Goal: Information Seeking & Learning: Learn about a topic

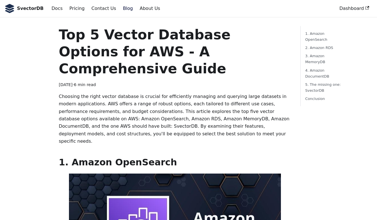
click at [205, 114] on p "Choosing the right vector database is crucial for efficiently managing and quer…" at bounding box center [175, 119] width 233 height 52
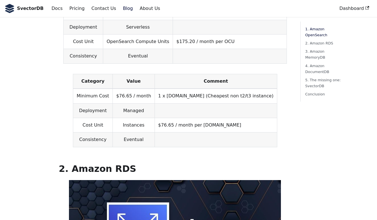
scroll to position [396, 0]
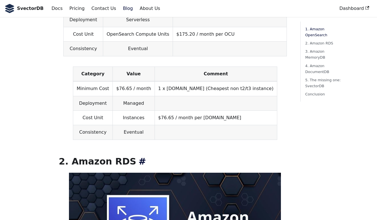
drag, startPoint x: 107, startPoint y: 136, endPoint x: 166, endPoint y: 138, distance: 59.1
click at [129, 155] on h2 "2. Amazon RDS ​" at bounding box center [175, 160] width 233 height 11
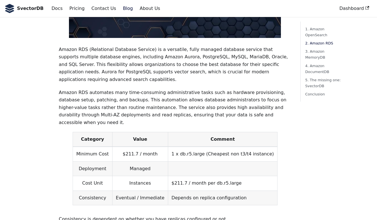
scroll to position [791, 0]
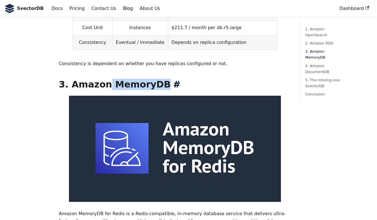
drag, startPoint x: 104, startPoint y: 42, endPoint x: 196, endPoint y: 44, distance: 92.4
click at [189, 79] on h2 "3. Amazon MemoryDB ​" at bounding box center [175, 84] width 233 height 11
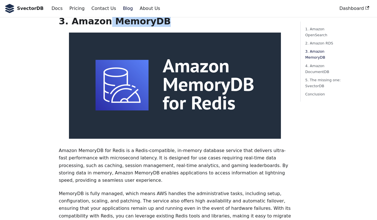
scroll to position [961, 0]
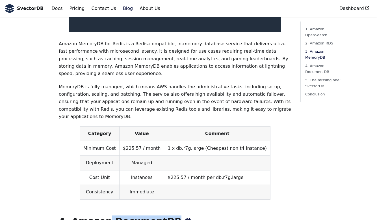
drag, startPoint x: 105, startPoint y: 165, endPoint x: 242, endPoint y: 164, distance: 136.8
click at [218, 215] on h2 "4. Amazon DocumentDB ​" at bounding box center [175, 220] width 233 height 11
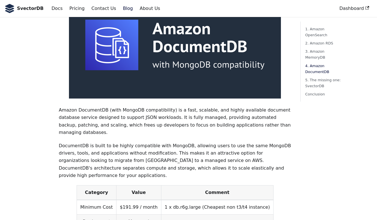
scroll to position [1300, 0]
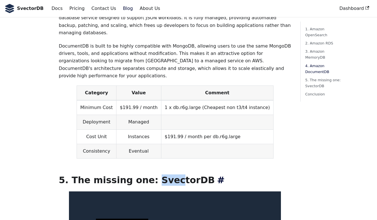
drag, startPoint x: 144, startPoint y: 110, endPoint x: 197, endPoint y: 112, distance: 52.6
click at [191, 174] on h2 "5. The missing one: SvectorDB ​" at bounding box center [175, 179] width 233 height 11
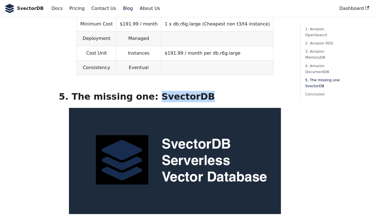
scroll to position [1385, 0]
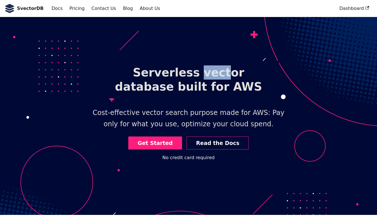
drag, startPoint x: 177, startPoint y: 75, endPoint x: 208, endPoint y: 75, distance: 30.8
click at [208, 75] on h1 "Serverless vector database built for AWS" at bounding box center [188, 79] width 181 height 37
drag, startPoint x: 181, startPoint y: 88, endPoint x: 194, endPoint y: 87, distance: 13.0
click at [194, 87] on h1 "Serverless vector database built for AWS" at bounding box center [188, 79] width 181 height 37
click at [233, 87] on h1 "Serverless vector database built for AWS" at bounding box center [188, 79] width 181 height 37
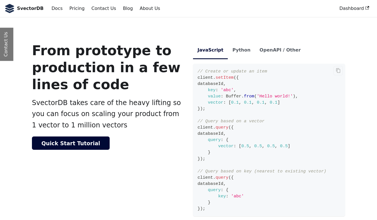
scroll to position [226, 0]
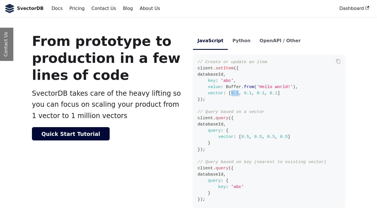
click at [236, 94] on span "vector : [ 0.1 , 0.1 , 0.1 , 0.1 ]" at bounding box center [239, 92] width 83 height 5
drag, startPoint x: 240, startPoint y: 93, endPoint x: 250, endPoint y: 94, distance: 9.9
click at [248, 93] on span "vector : [ 0.1 , 0.1 , 0.1 , 0.1 ]" at bounding box center [239, 92] width 83 height 5
drag, startPoint x: 251, startPoint y: 92, endPoint x: 260, endPoint y: 95, distance: 9.5
click at [255, 94] on span "vector : [ 0.1 , 0.1 , 0.1 , 0.1 ]" at bounding box center [239, 92] width 83 height 5
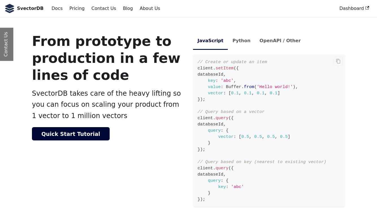
drag, startPoint x: 265, startPoint y: 93, endPoint x: 283, endPoint y: 97, distance: 19.3
click at [273, 95] on span "vector : [ 0.1 , 0.1 , 0.1 , 0.1 ]" at bounding box center [239, 92] width 83 height 5
click at [284, 92] on code "// Create or update an item client . setItem ( { databaseId , key : 'abc' , val…" at bounding box center [269, 130] width 152 height 152
drag, startPoint x: 227, startPoint y: 92, endPoint x: 271, endPoint y: 94, distance: 43.8
click at [271, 94] on span "vector : [ 0.1 , 0.1 , 0.1 , 0.1 ]" at bounding box center [239, 92] width 83 height 5
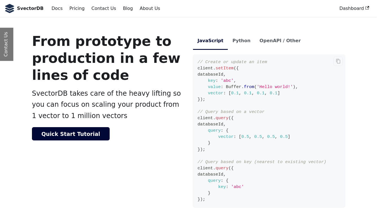
click at [280, 94] on code "// Create or update an item client . setItem ( { databaseId , key : 'abc' , val…" at bounding box center [269, 130] width 152 height 152
click at [229, 38] on li "Python" at bounding box center [241, 40] width 27 height 17
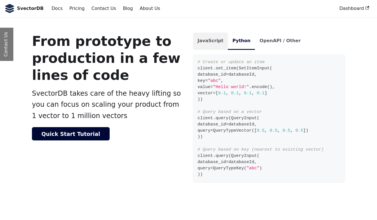
click at [202, 42] on li "JavaScript" at bounding box center [210, 40] width 35 height 17
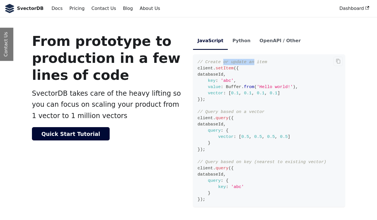
drag, startPoint x: 226, startPoint y: 62, endPoint x: 250, endPoint y: 62, distance: 23.7
click at [250, 62] on span "// Create or update an item" at bounding box center [233, 61] width 70 height 5
click at [261, 80] on code "// Create or update an item client . setItem ( { databaseId , key : 'abc' , val…" at bounding box center [269, 130] width 152 height 152
drag, startPoint x: 241, startPoint y: 93, endPoint x: 247, endPoint y: 94, distance: 6.4
click at [247, 94] on span "vector : [ 0.1 , 0.1 , 0.1 , 0.1 ]" at bounding box center [239, 92] width 83 height 5
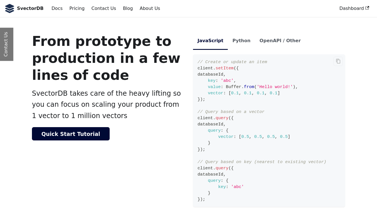
click at [276, 98] on code "// Create or update an item client . setItem ( { databaseId , key : 'abc' , val…" at bounding box center [269, 130] width 152 height 152
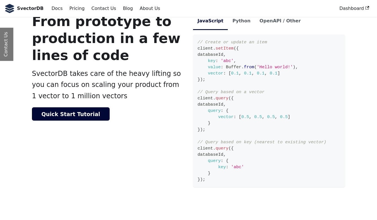
scroll to position [254, 0]
